Goal: Find contact information: Obtain details needed to contact an individual or organization

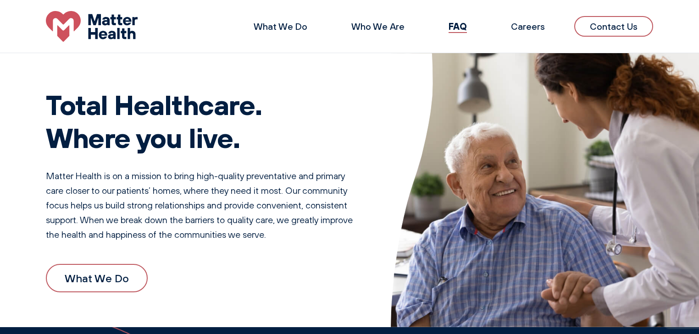
click at [623, 28] on link "Contact Us" at bounding box center [613, 26] width 79 height 21
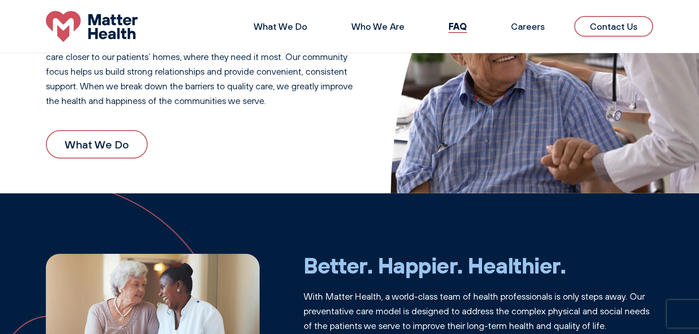
scroll to position [73, 0]
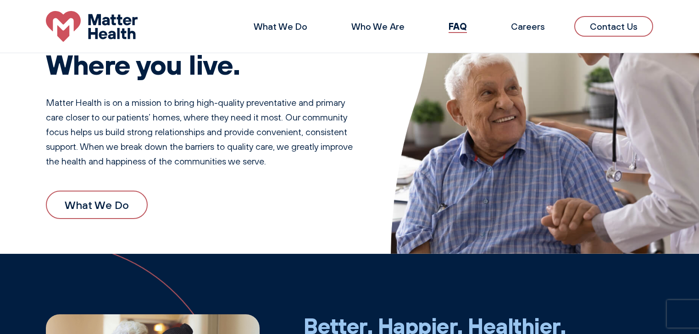
click at [612, 26] on link "Contact Us" at bounding box center [613, 26] width 79 height 21
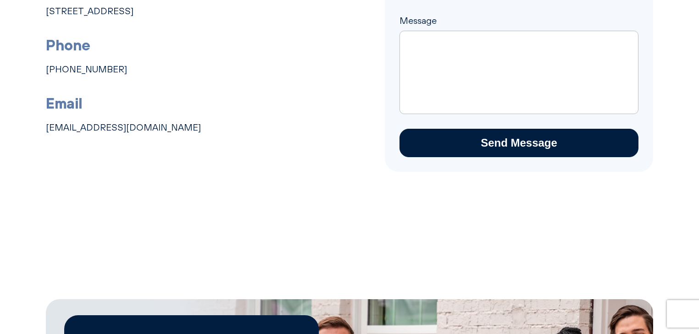
scroll to position [257, 0]
